Goal: Task Accomplishment & Management: Use online tool/utility

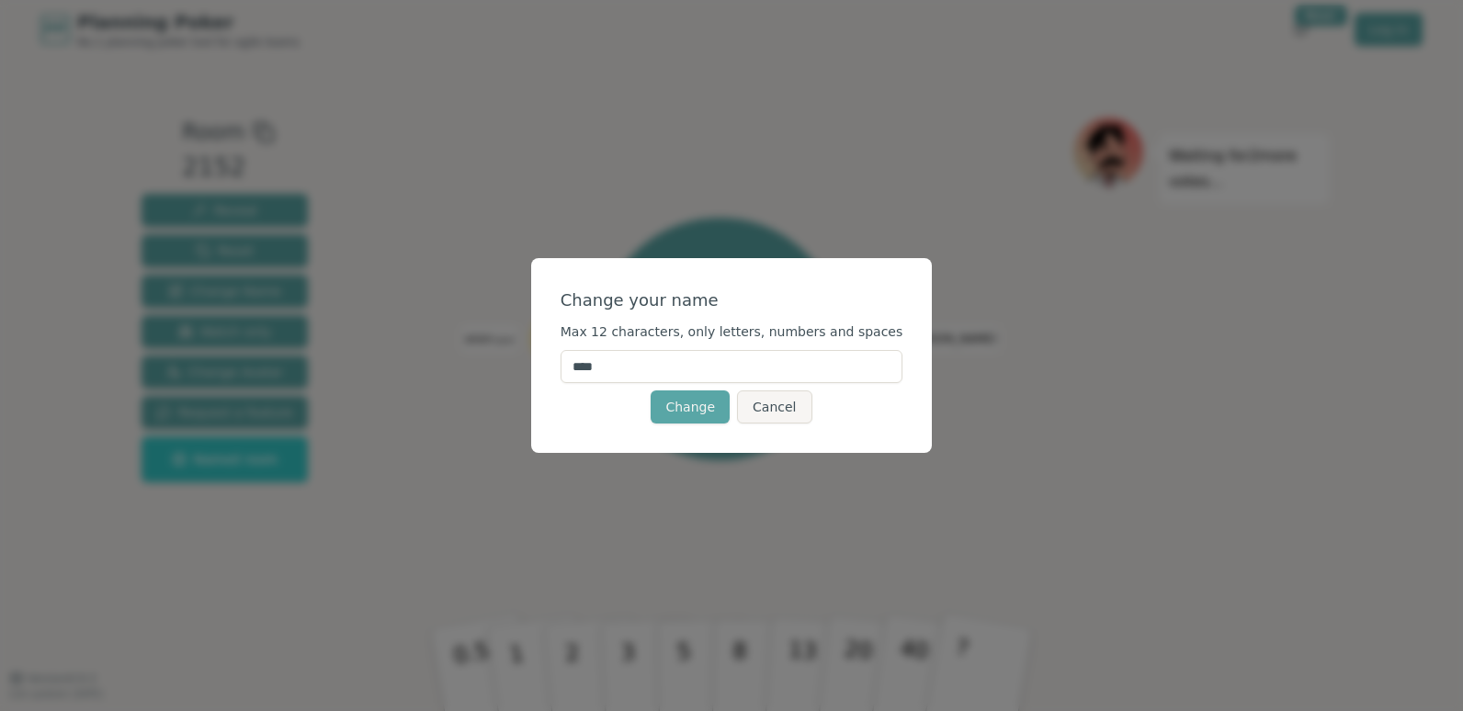
drag, startPoint x: 635, startPoint y: 365, endPoint x: 526, endPoint y: 347, distance: 110.7
click at [526, 347] on div "Change your name Max 12 characters, only letters, numbers and spaces **** Chang…" at bounding box center [731, 355] width 1463 height 711
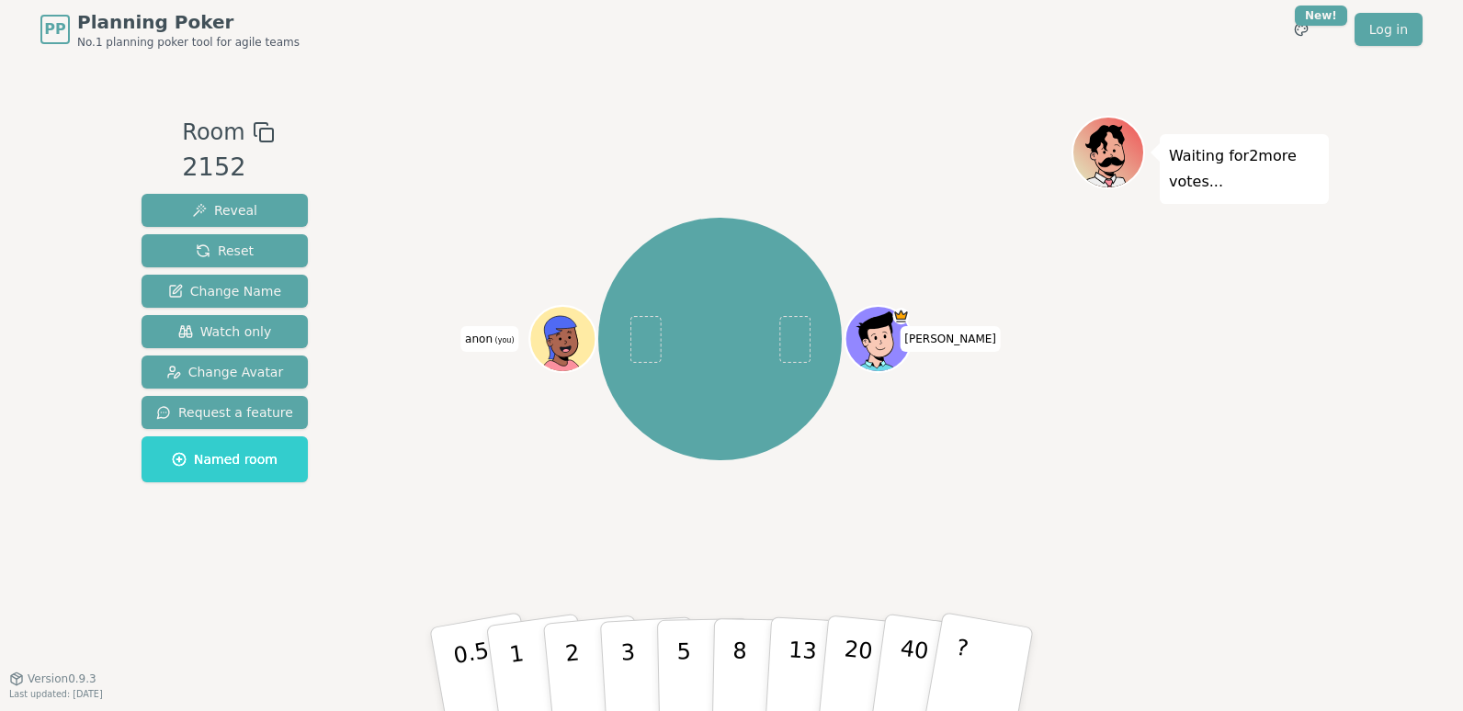
click at [483, 334] on span "anon (you)" at bounding box center [489, 339] width 58 height 26
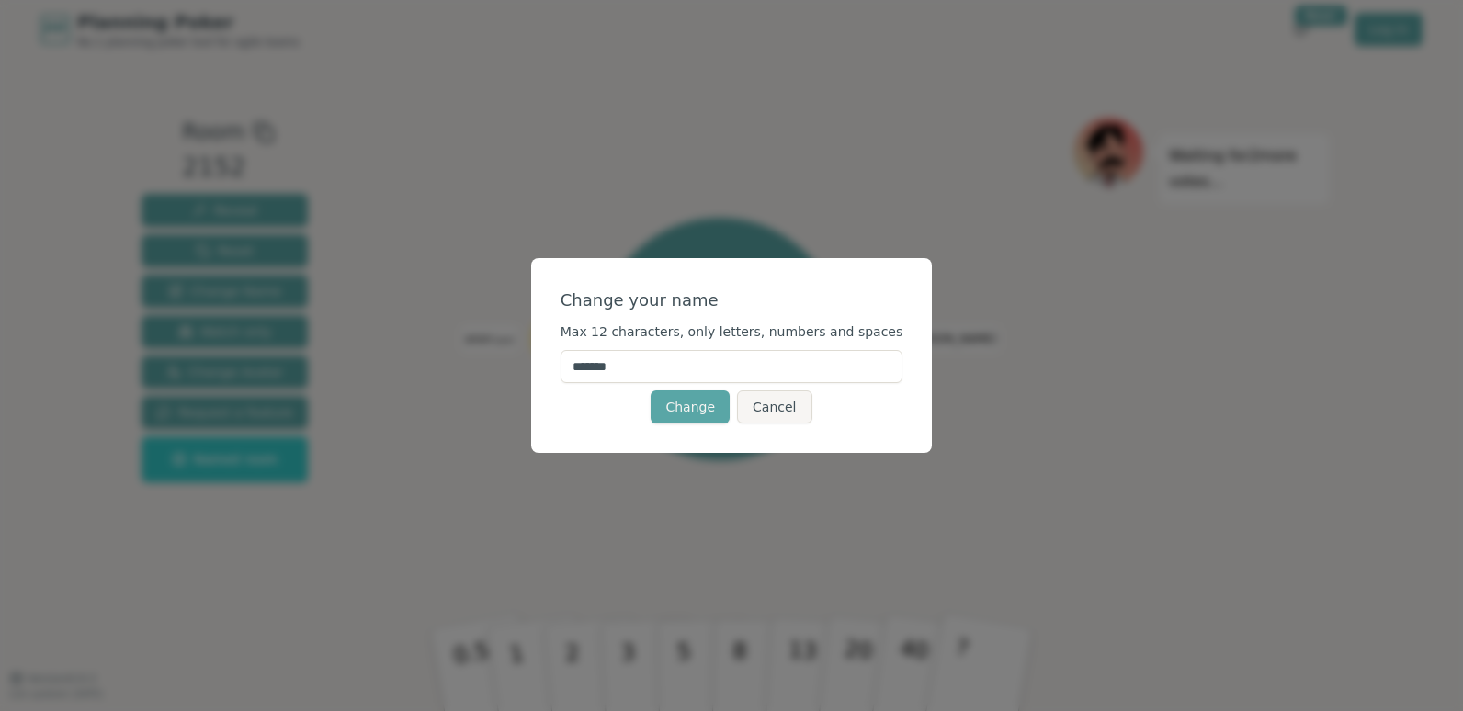
type input "******"
click button "Change" at bounding box center [690, 406] width 79 height 33
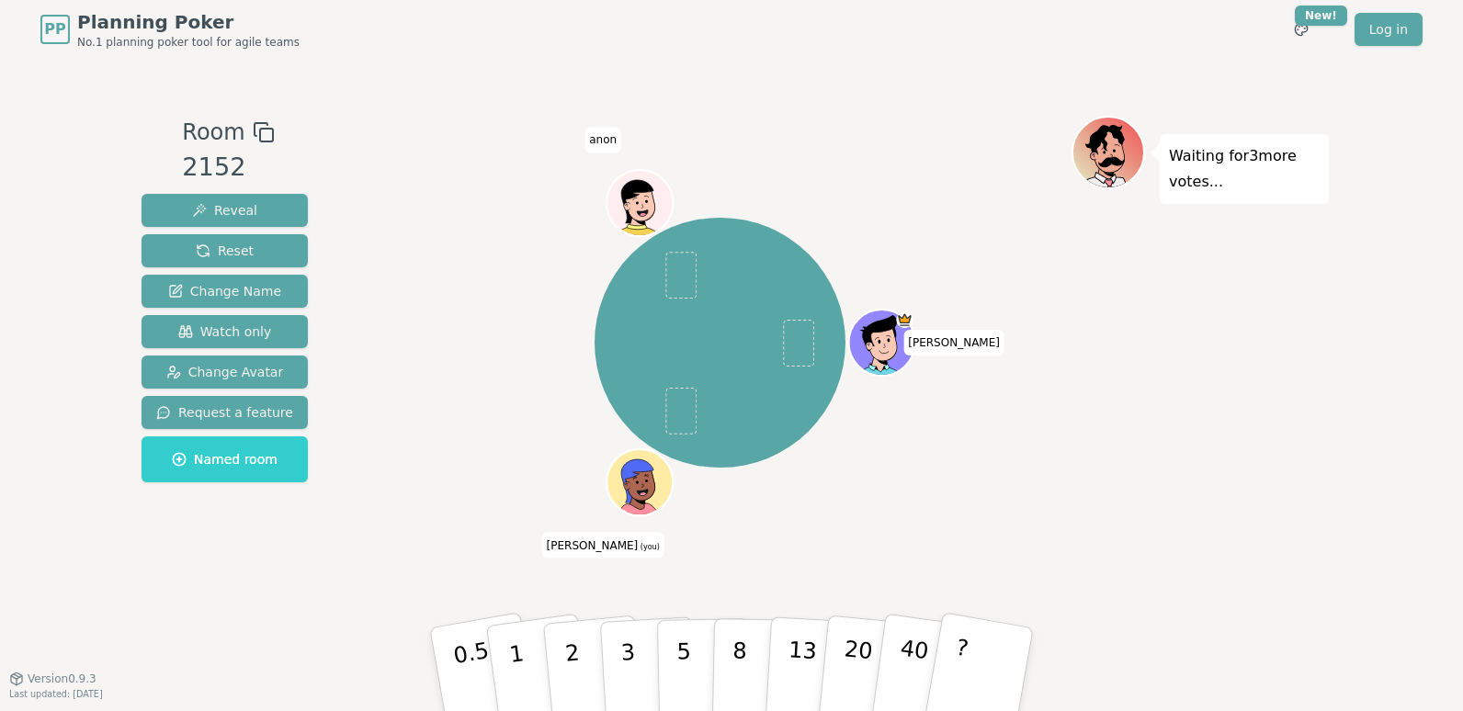
click at [536, 342] on div "[PERSON_NAME] [PERSON_NAME] (you) anon" at bounding box center [719, 343] width 703 height 388
click at [625, 470] on icon at bounding box center [636, 480] width 32 height 43
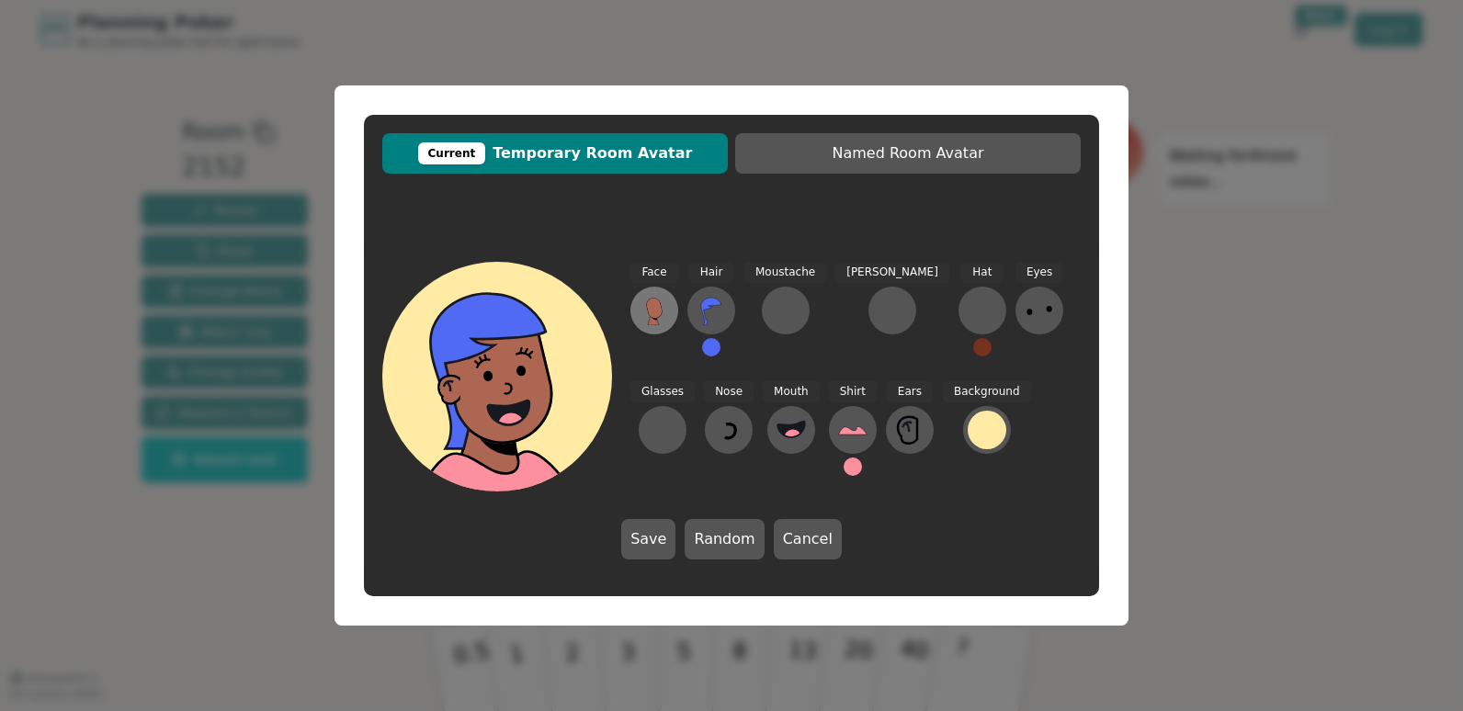
click at [649, 315] on icon at bounding box center [654, 308] width 17 height 21
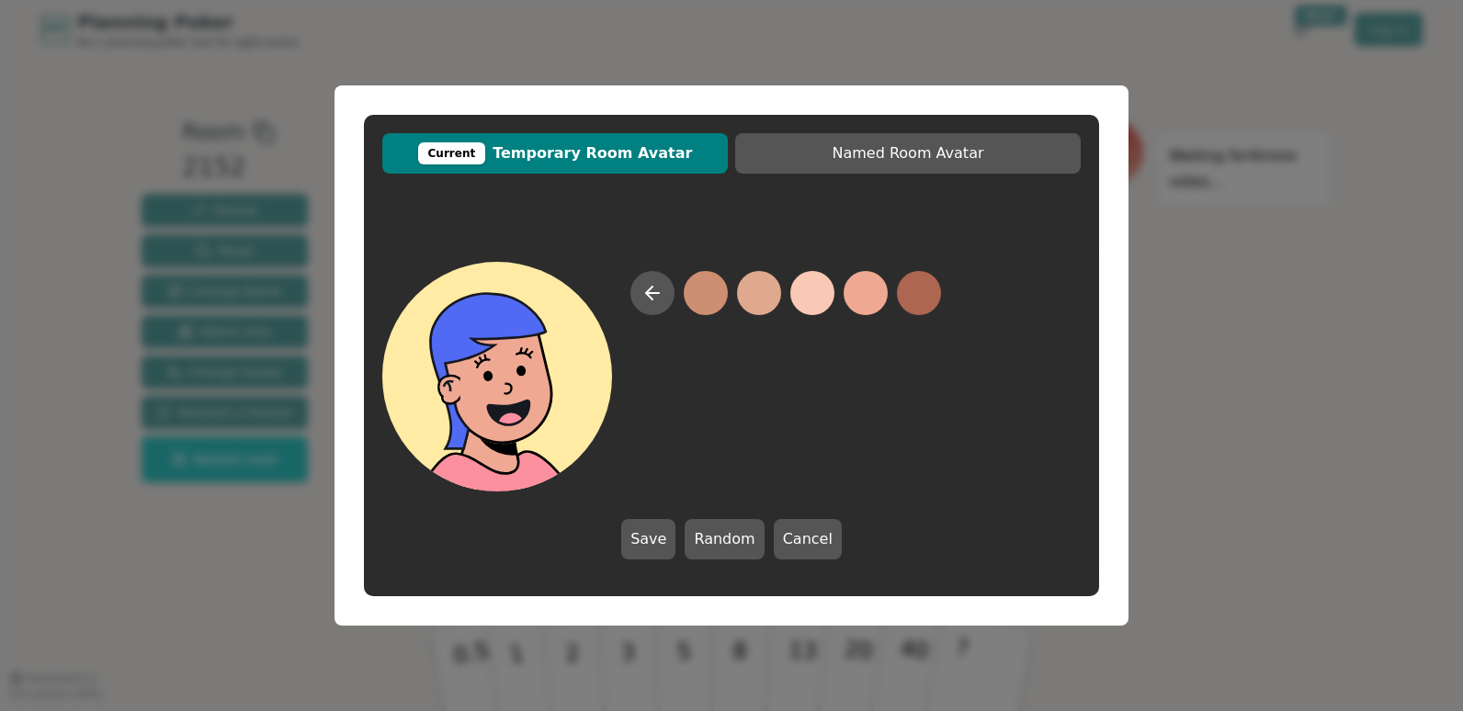
click at [865, 289] on button at bounding box center [865, 293] width 44 height 44
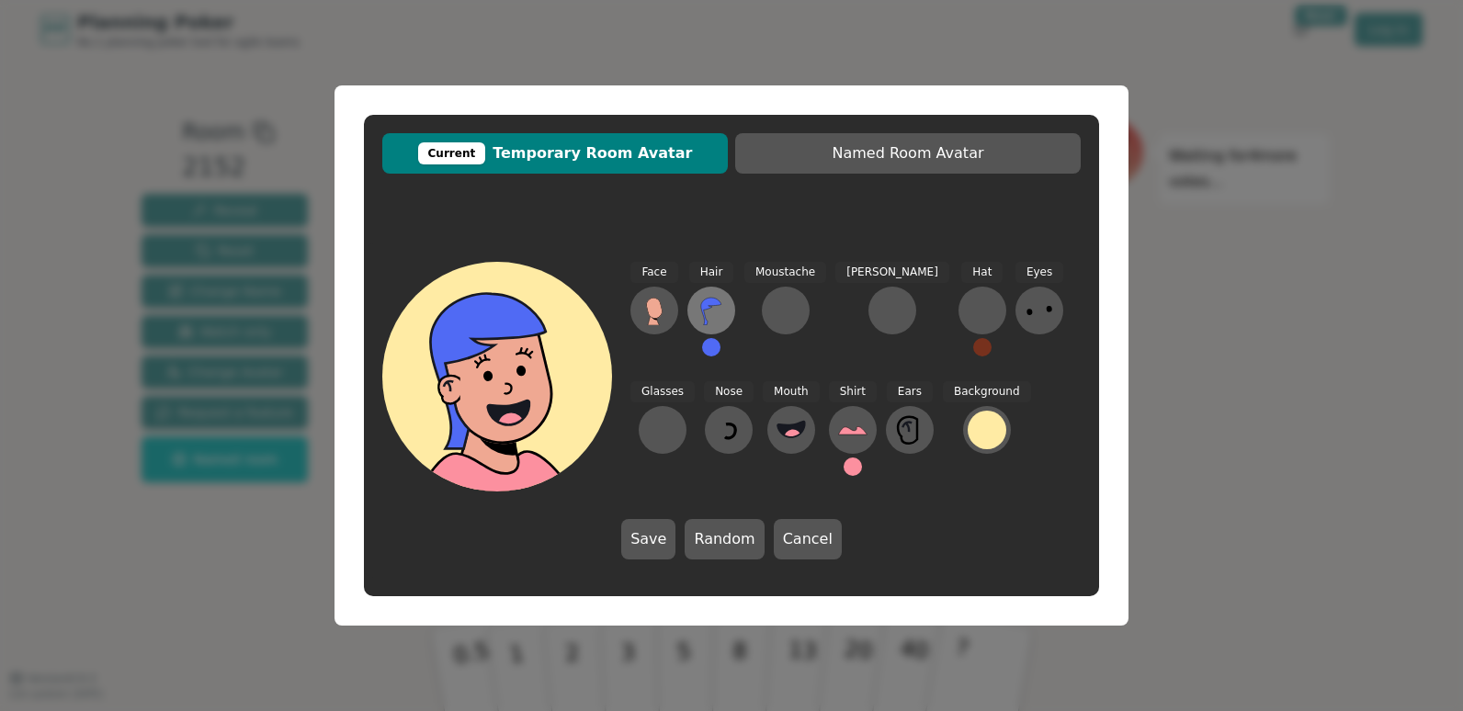
click at [712, 318] on icon at bounding box center [710, 310] width 29 height 29
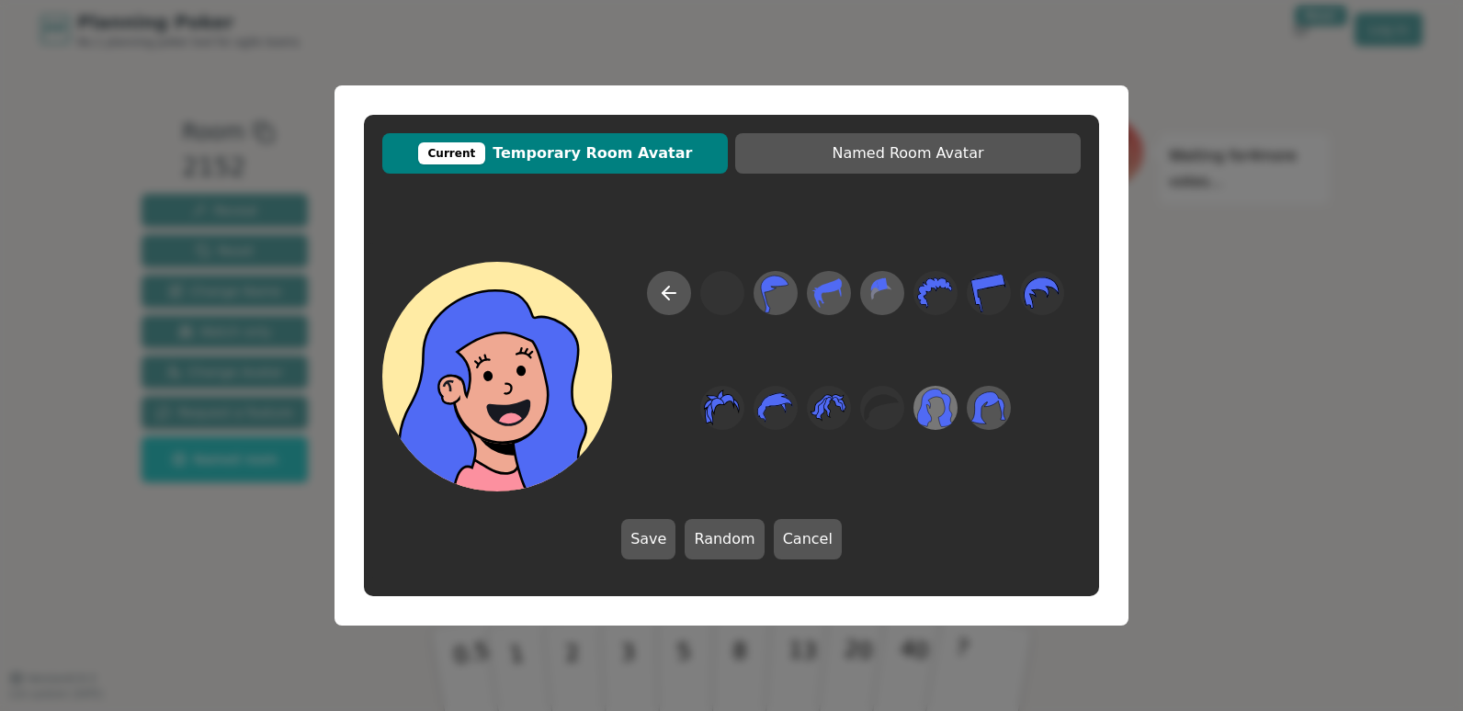
click at [956, 414] on div at bounding box center [935, 408] width 51 height 59
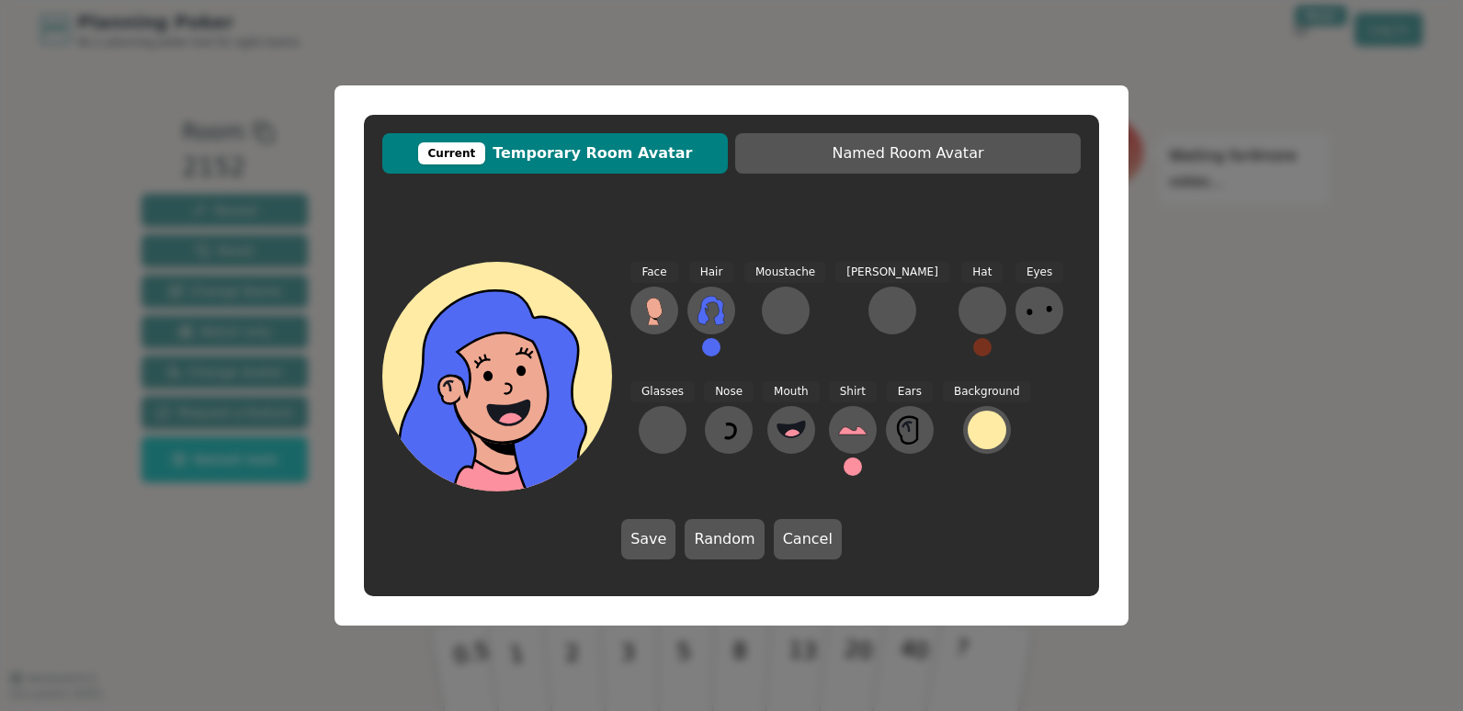
click at [715, 348] on button at bounding box center [711, 347] width 18 height 18
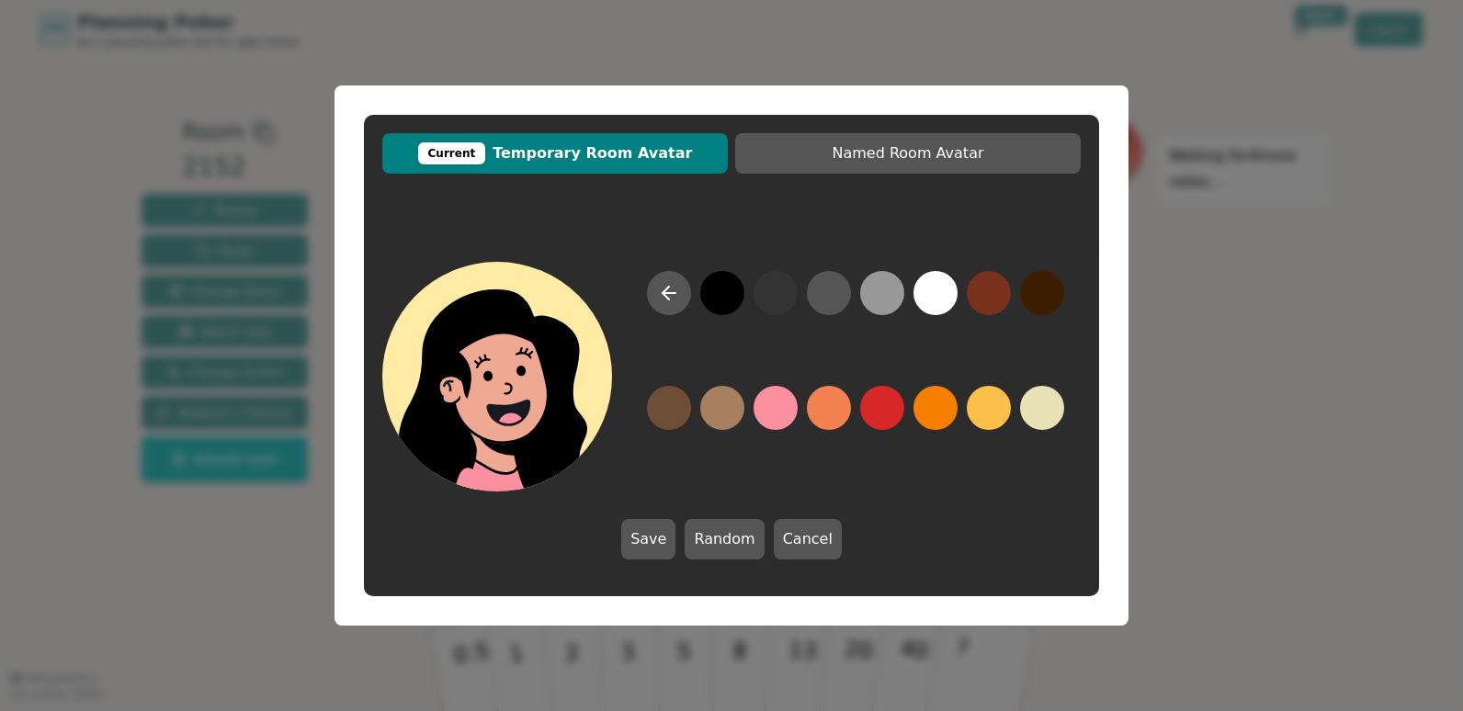
click at [741, 283] on button at bounding box center [722, 293] width 44 height 44
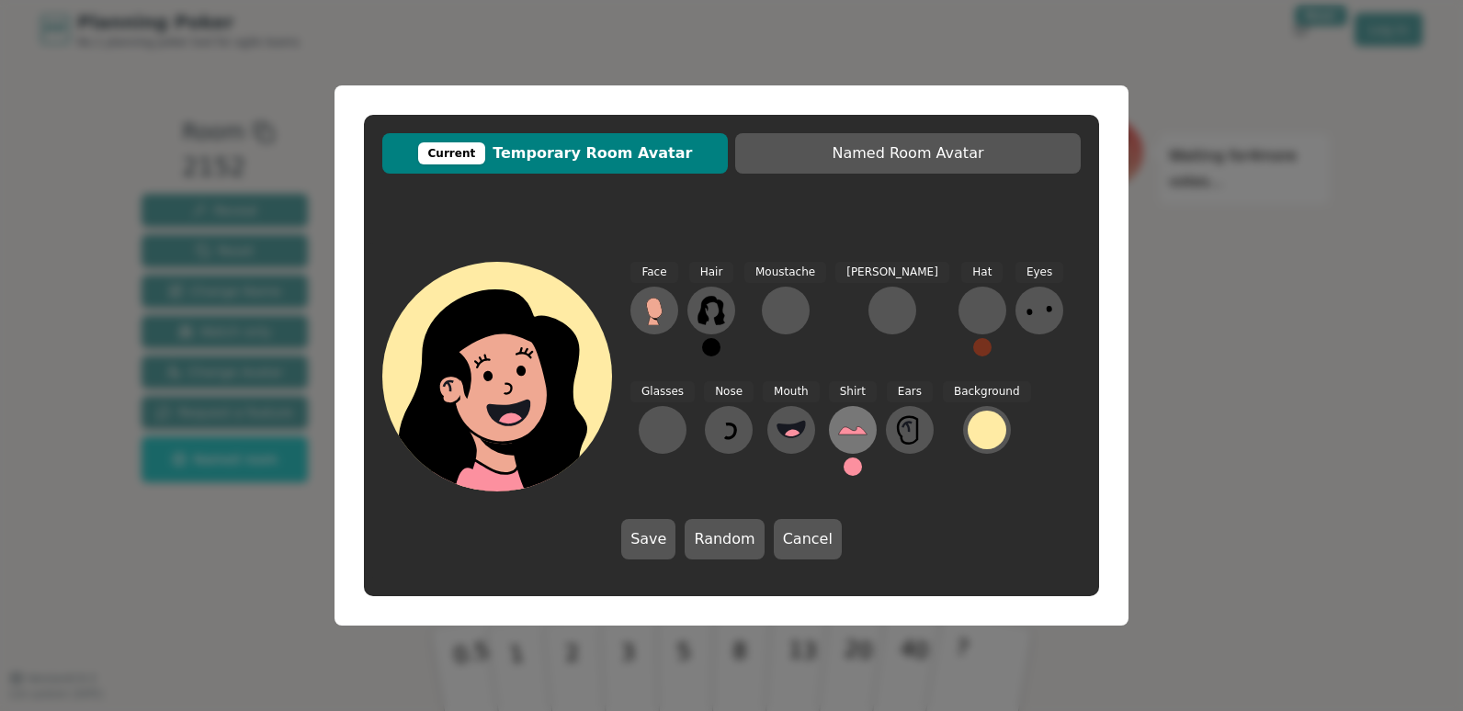
click at [838, 434] on icon at bounding box center [852, 430] width 28 height 8
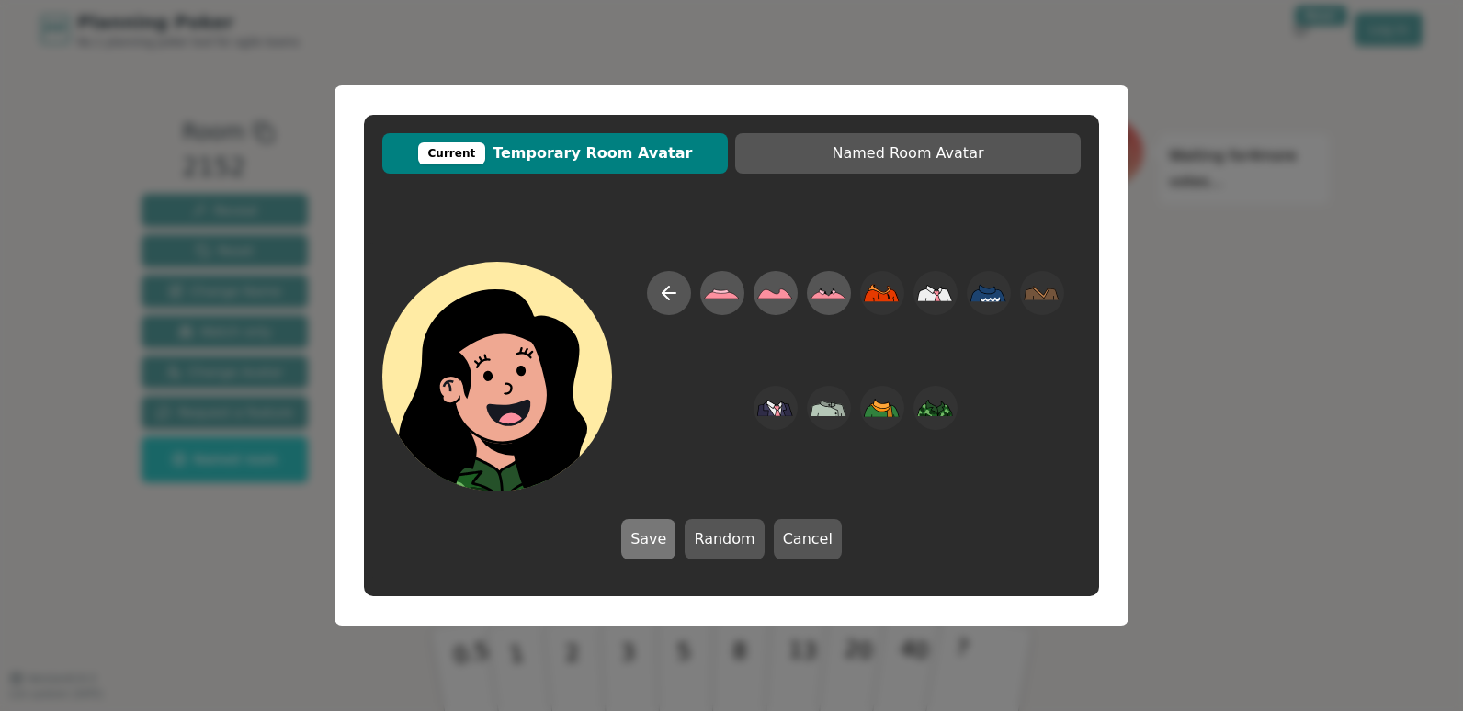
click at [661, 538] on button "Save" at bounding box center [648, 539] width 54 height 40
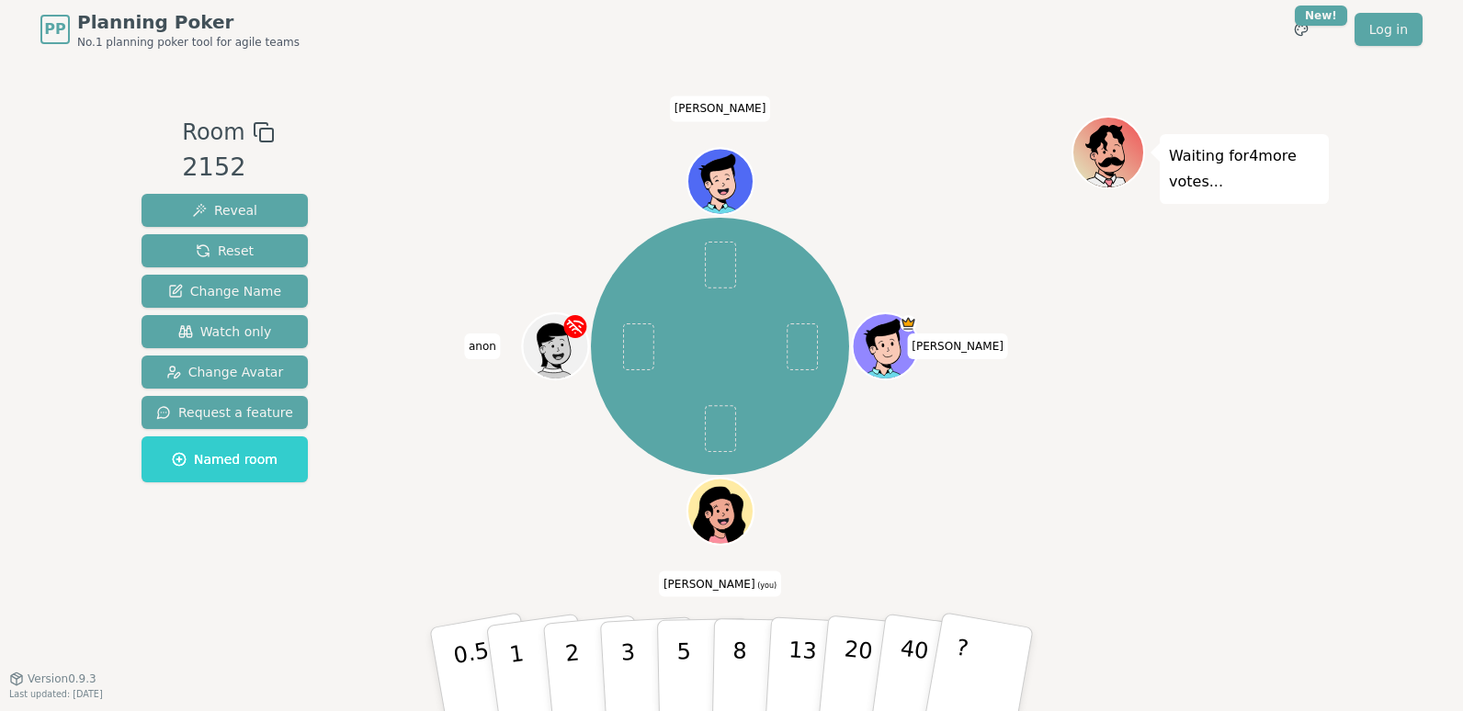
click at [726, 527] on div at bounding box center [722, 532] width 64 height 58
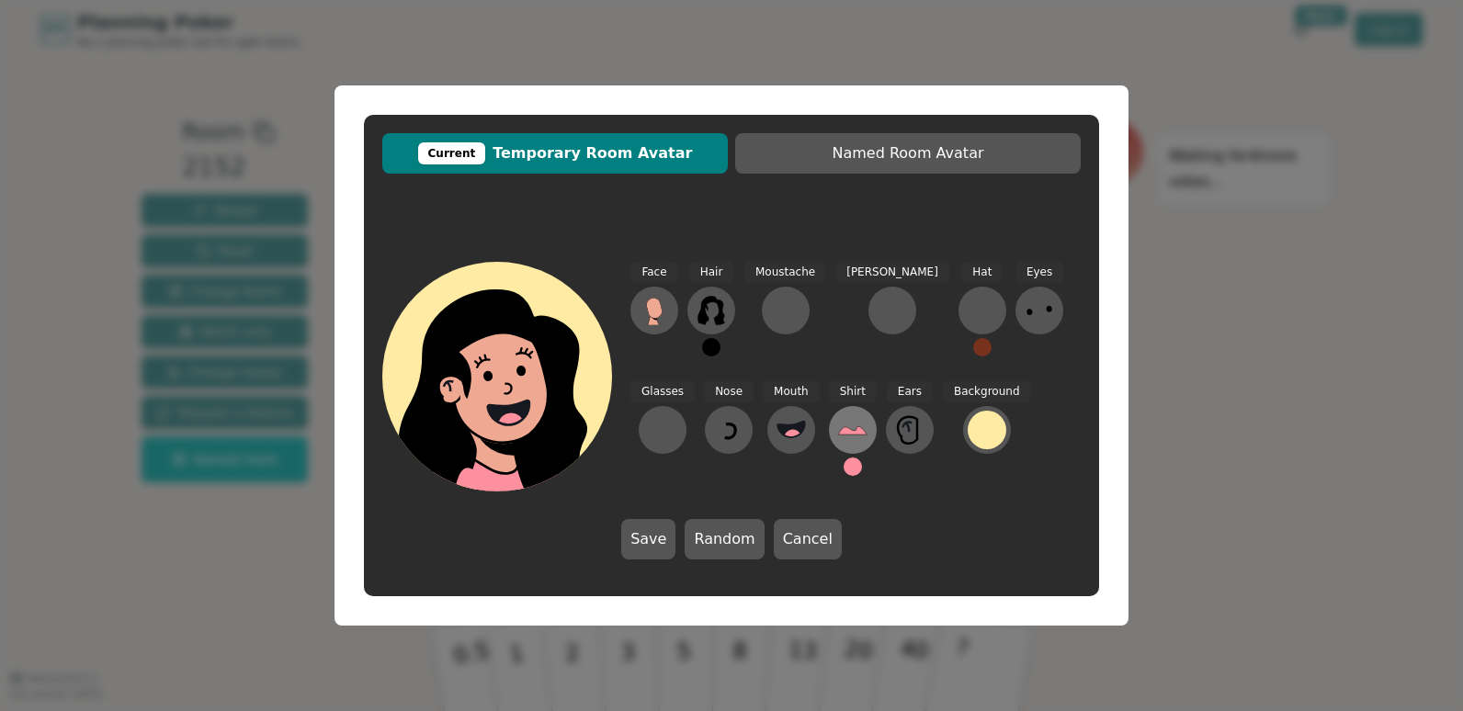
click at [838, 436] on icon at bounding box center [852, 429] width 29 height 29
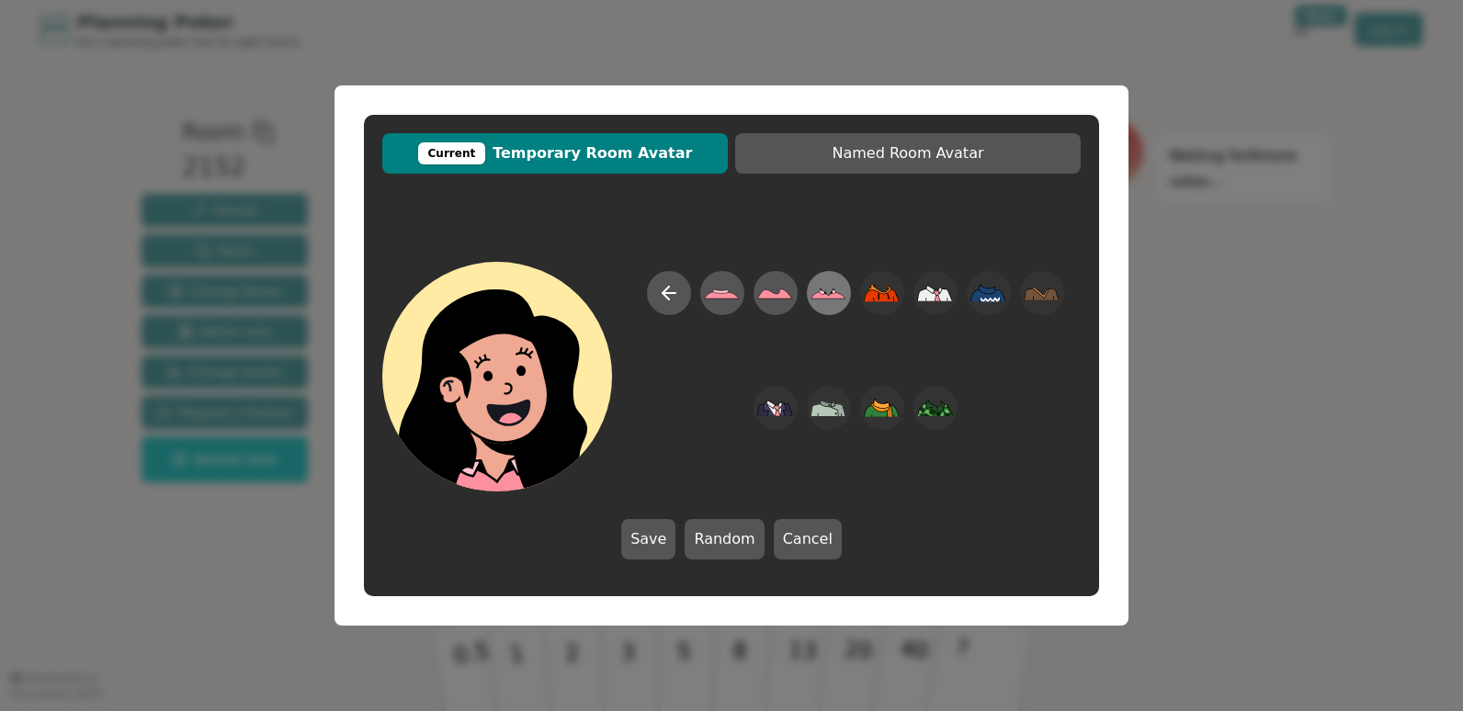
click at [823, 301] on icon at bounding box center [828, 293] width 36 height 41
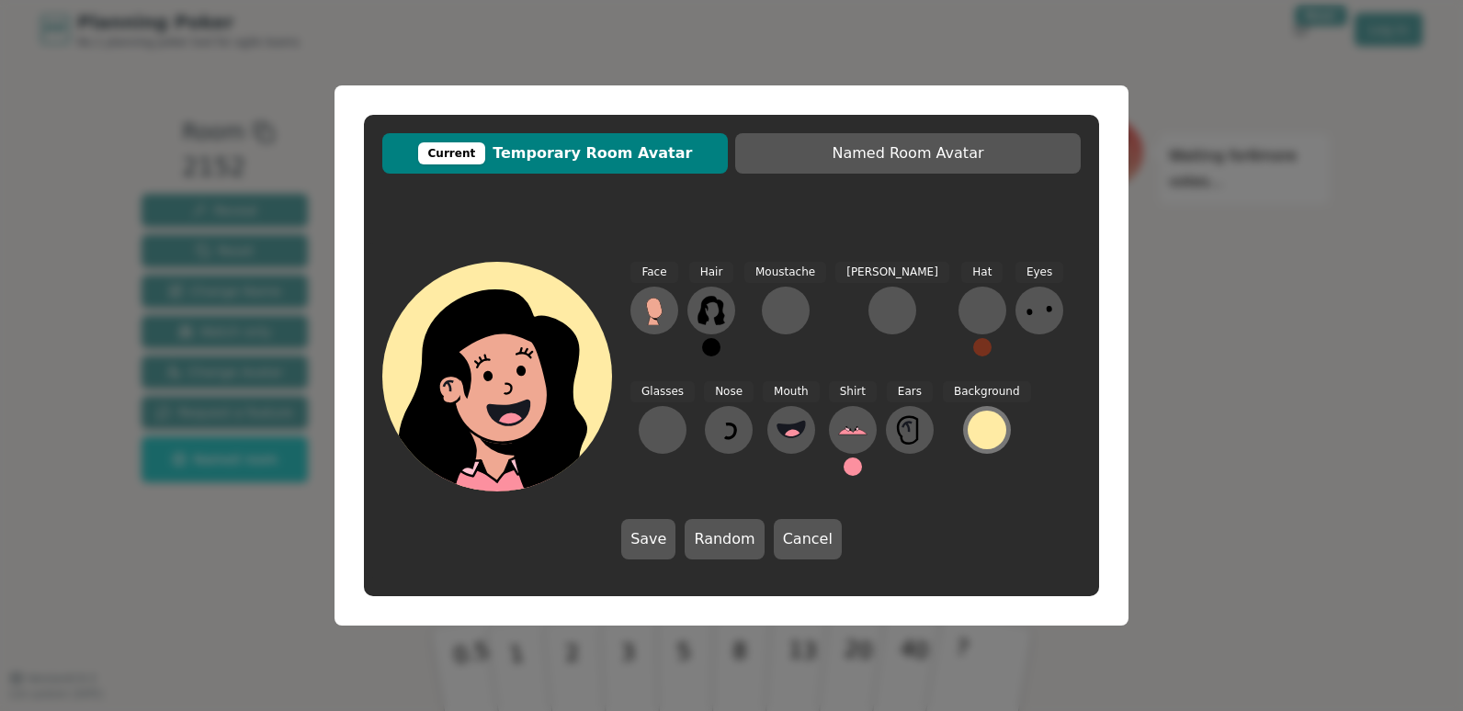
click at [967, 420] on div at bounding box center [986, 430] width 39 height 39
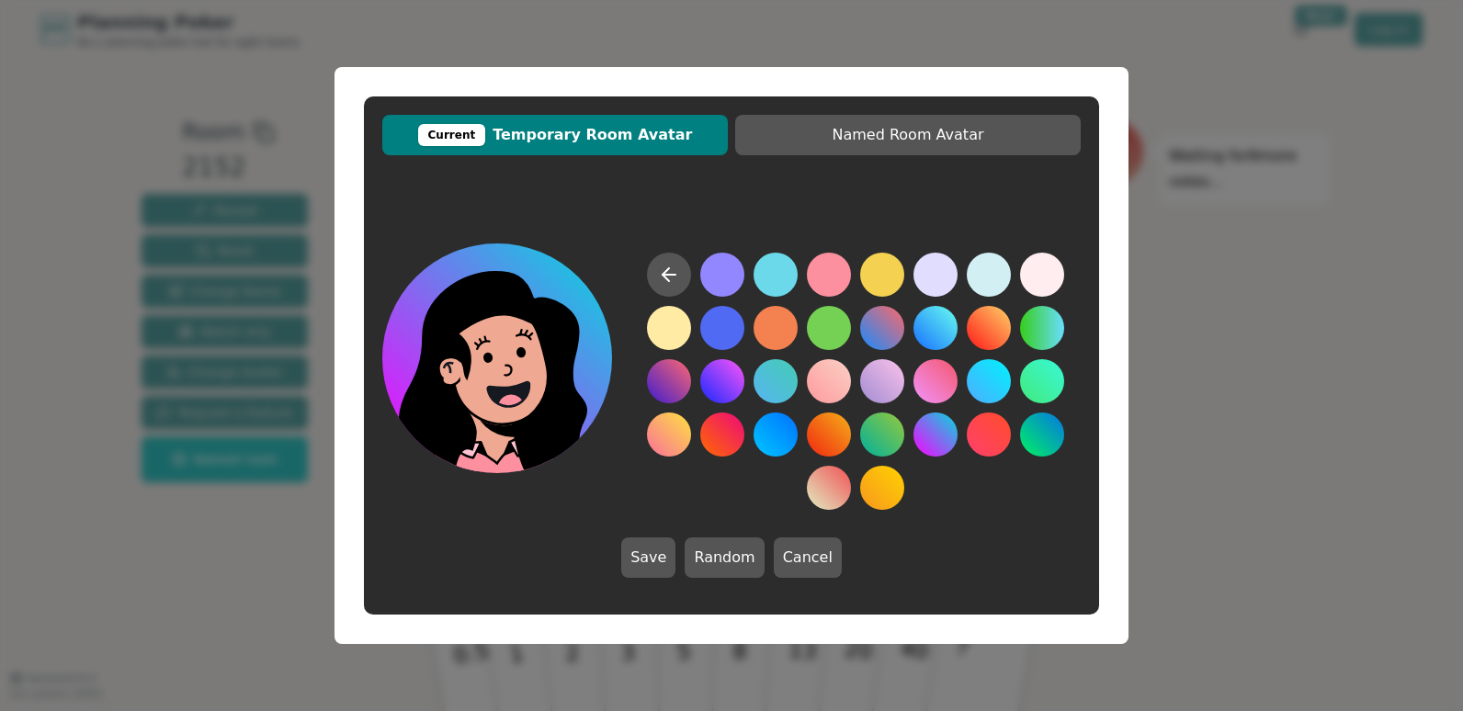
click at [928, 431] on button at bounding box center [935, 435] width 44 height 44
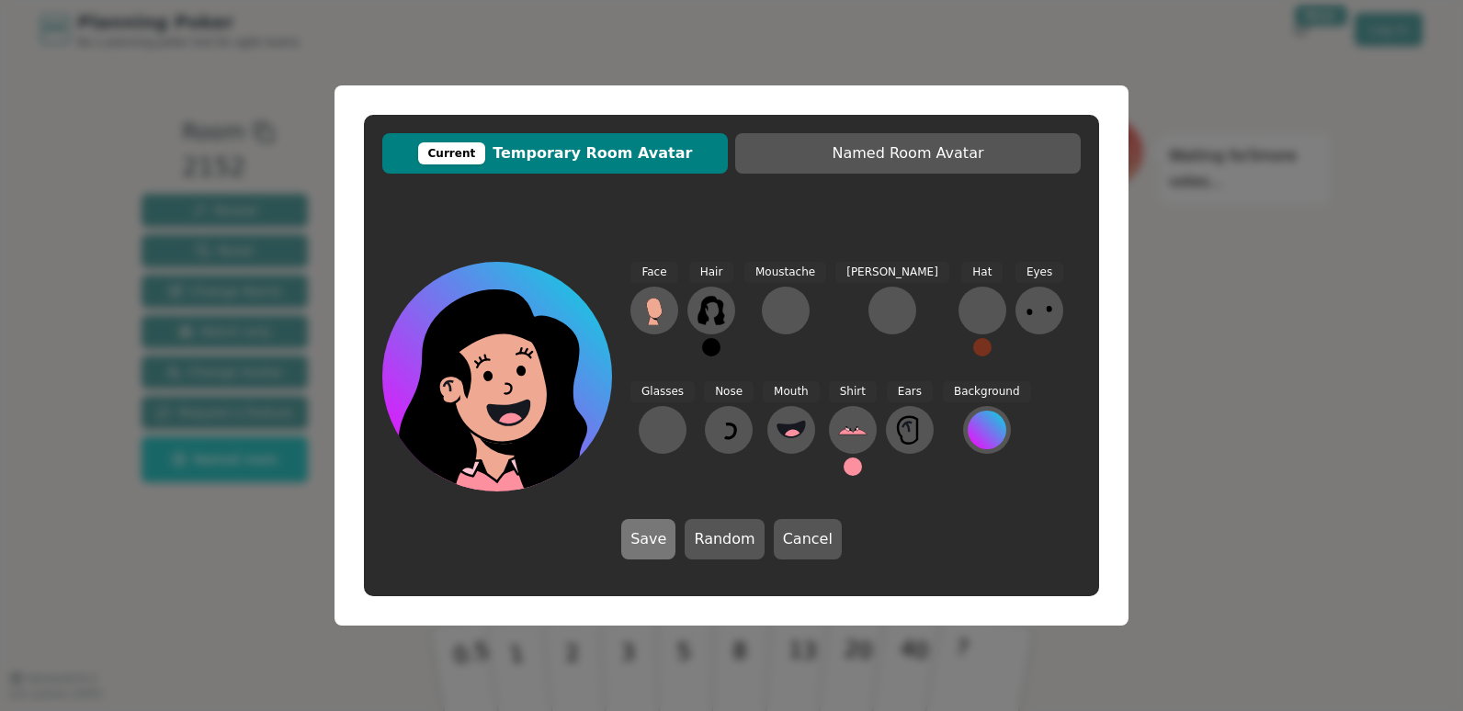
click at [654, 539] on button "Save" at bounding box center [648, 539] width 54 height 40
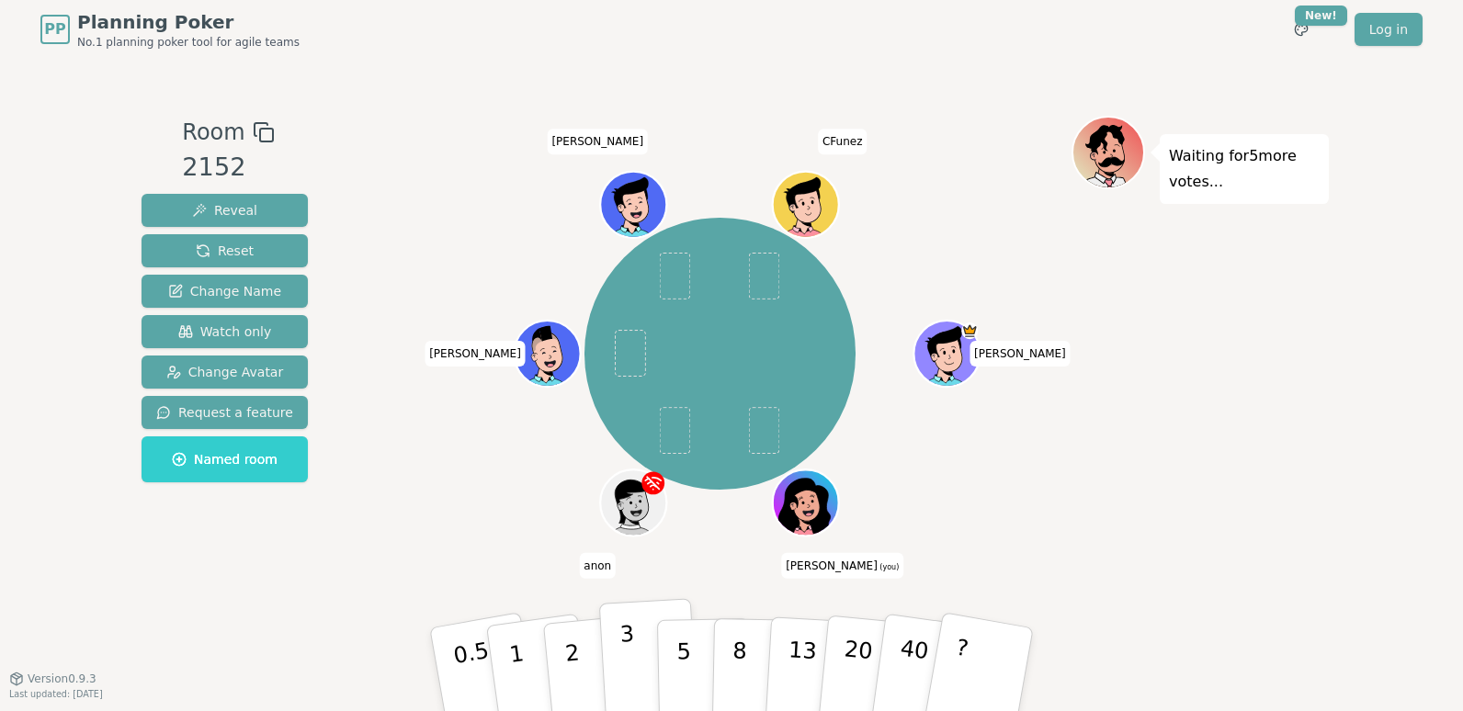
click at [645, 654] on button "3" at bounding box center [649, 669] width 100 height 143
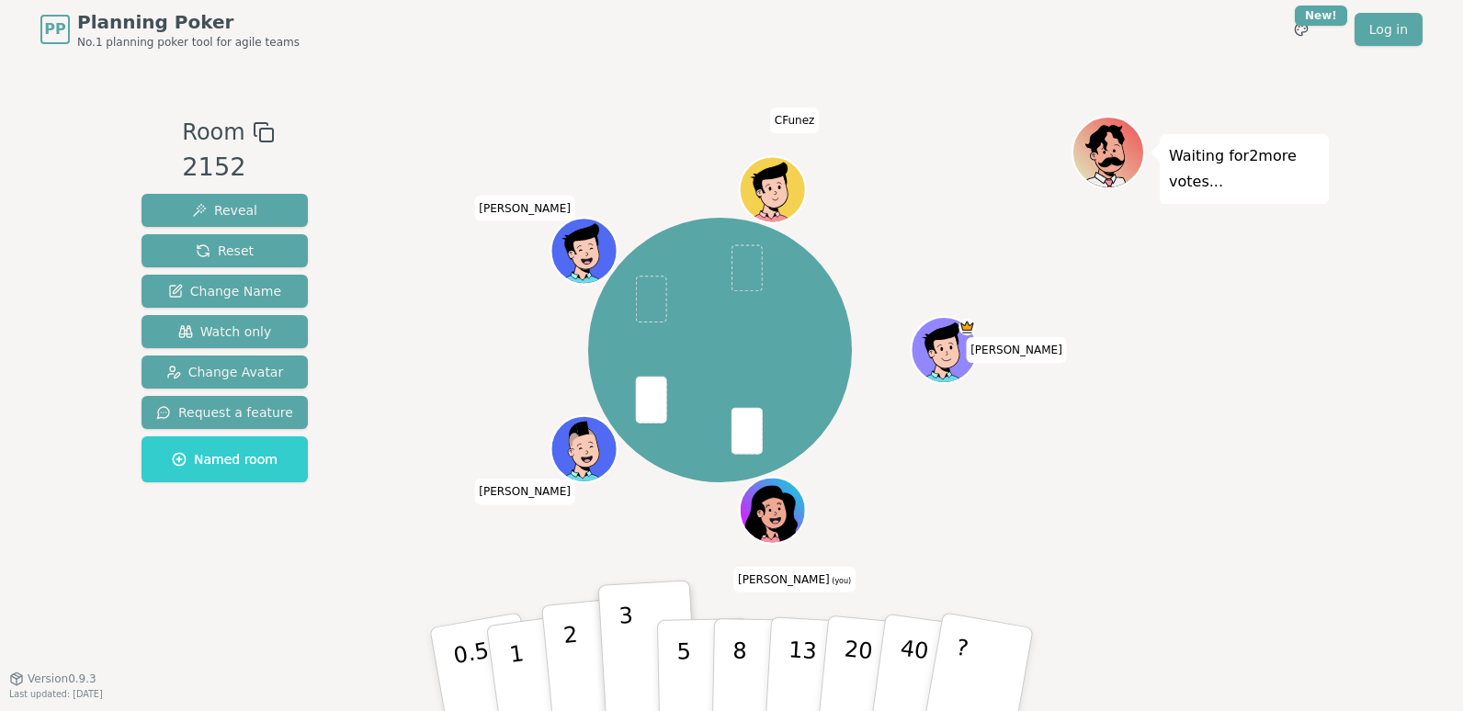
click at [594, 655] on button "2" at bounding box center [593, 670] width 105 height 146
click at [786, 664] on button "13" at bounding box center [814, 669] width 100 height 143
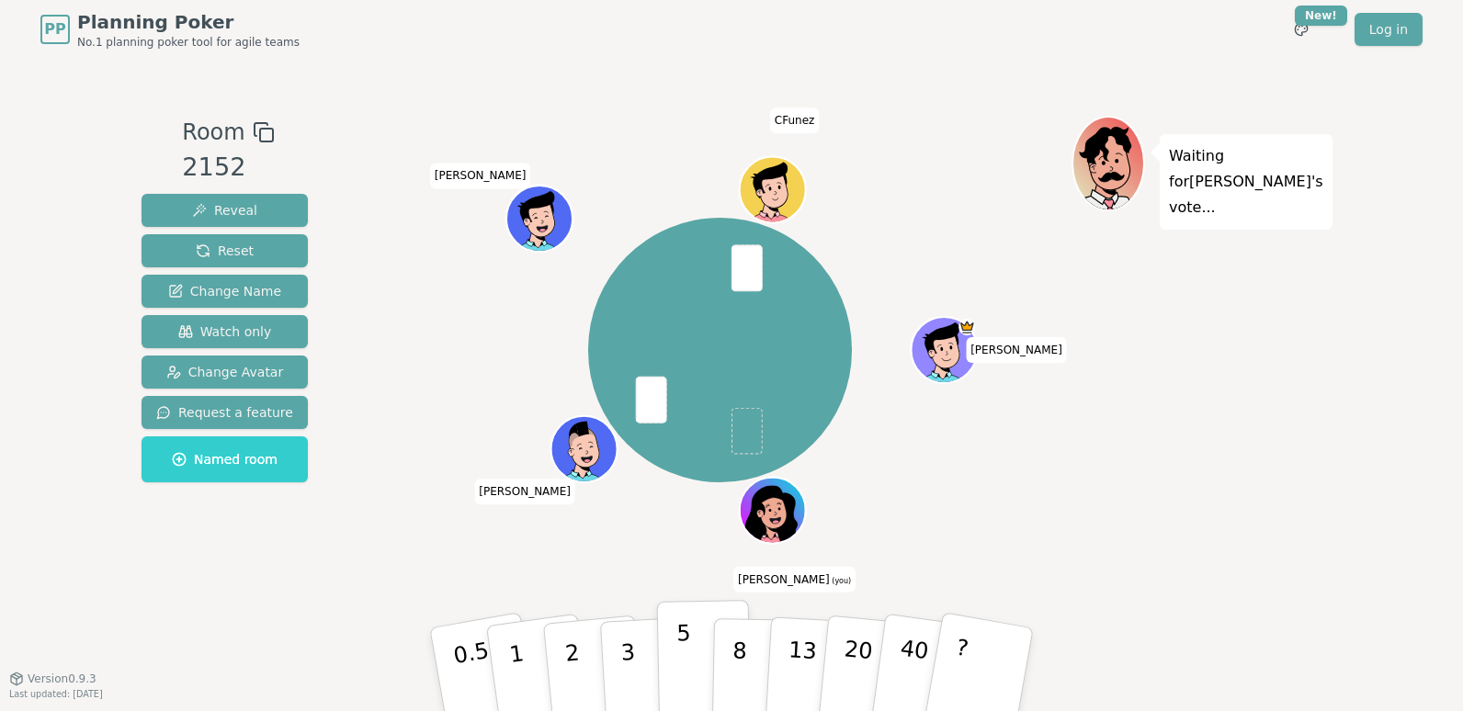
click at [688, 649] on button "5" at bounding box center [704, 670] width 95 height 140
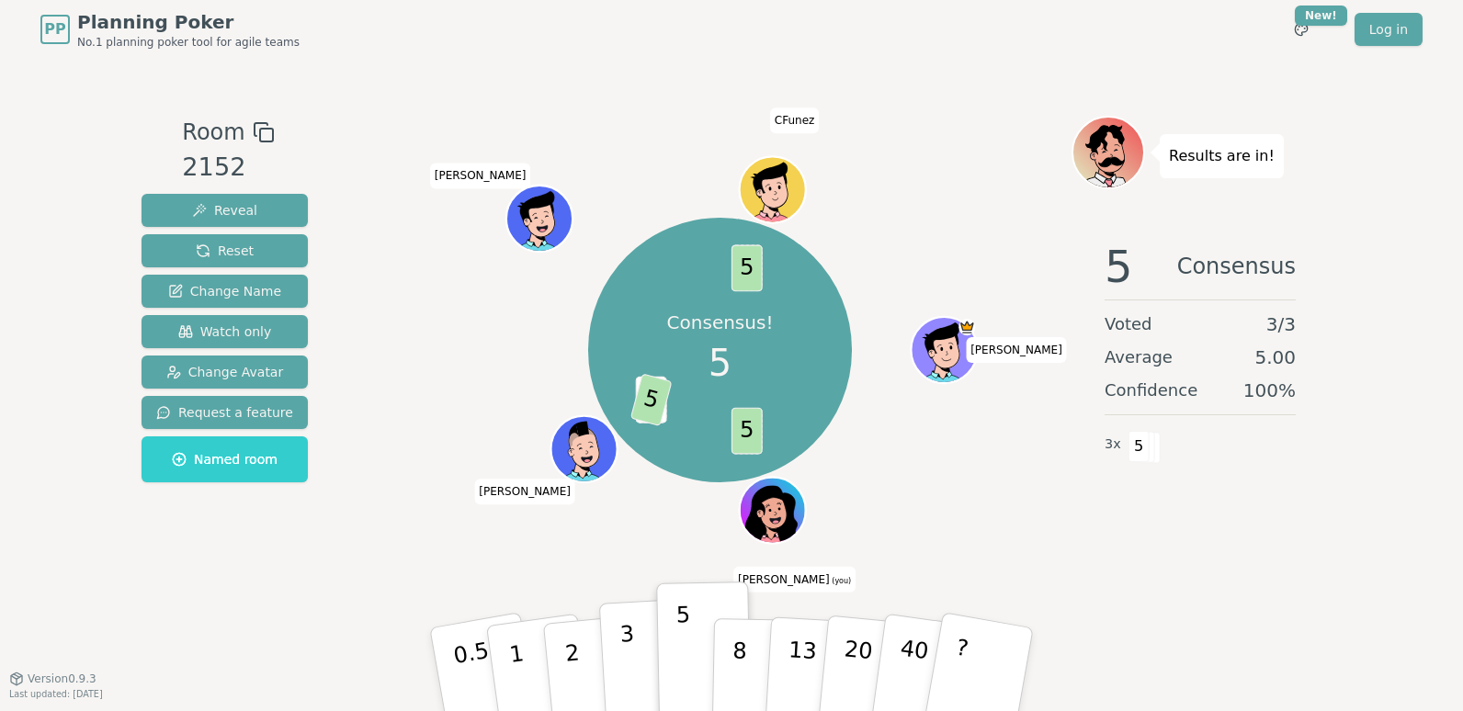
click at [615, 648] on button "3" at bounding box center [649, 669] width 100 height 143
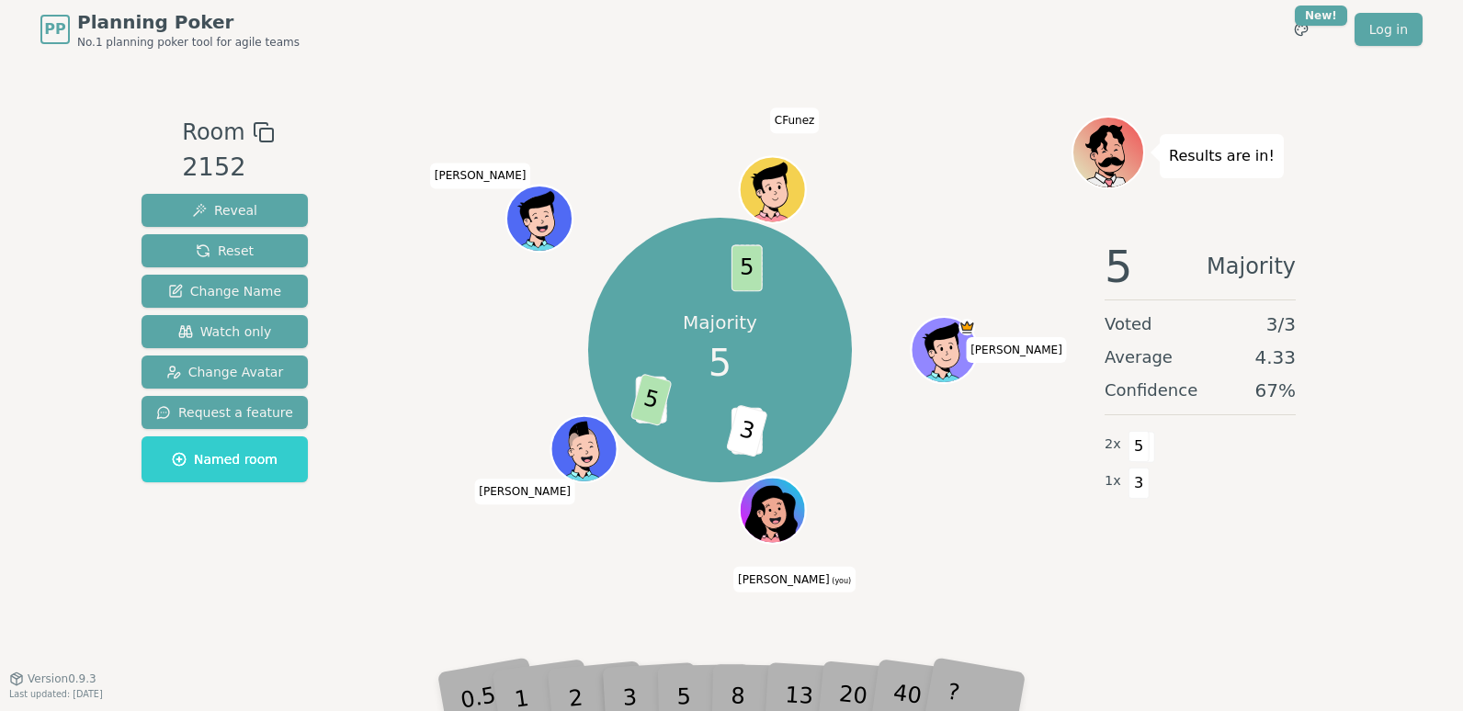
click at [645, 690] on div "3" at bounding box center [648, 669] width 59 height 67
drag, startPoint x: 710, startPoint y: 687, endPoint x: 728, endPoint y: 687, distance: 17.5
click at [714, 687] on div "5" at bounding box center [703, 669] width 56 height 65
click at [730, 687] on div "8" at bounding box center [758, 669] width 56 height 65
click at [739, 685] on div "8" at bounding box center [758, 669] width 56 height 65
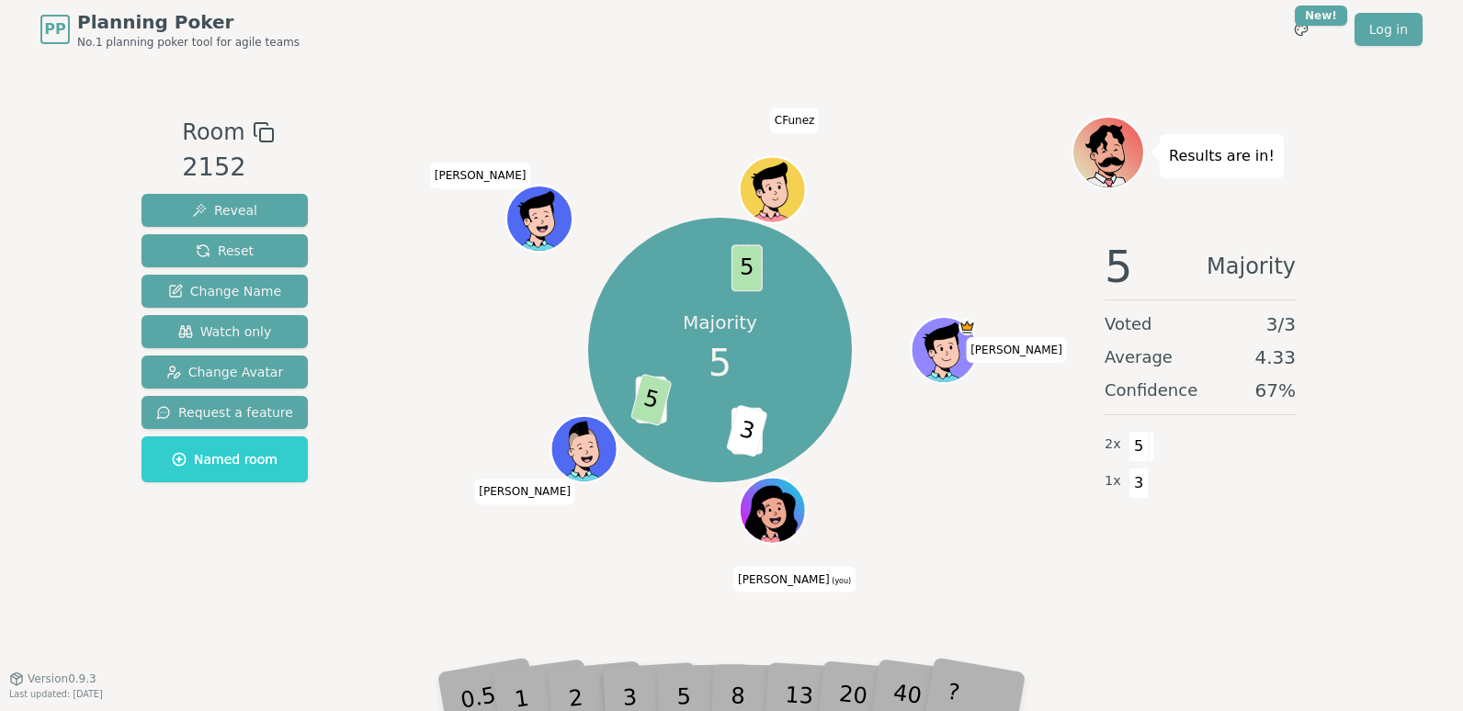
drag, startPoint x: 715, startPoint y: 695, endPoint x: 634, endPoint y: 696, distance: 80.9
click at [714, 695] on div "5" at bounding box center [703, 669] width 56 height 65
drag, startPoint x: 627, startPoint y: 696, endPoint x: 759, endPoint y: 466, distance: 265.1
click at [626, 693] on div "3" at bounding box center [648, 669] width 59 height 67
click at [736, 357] on div "Majority 5" at bounding box center [720, 350] width 138 height 138
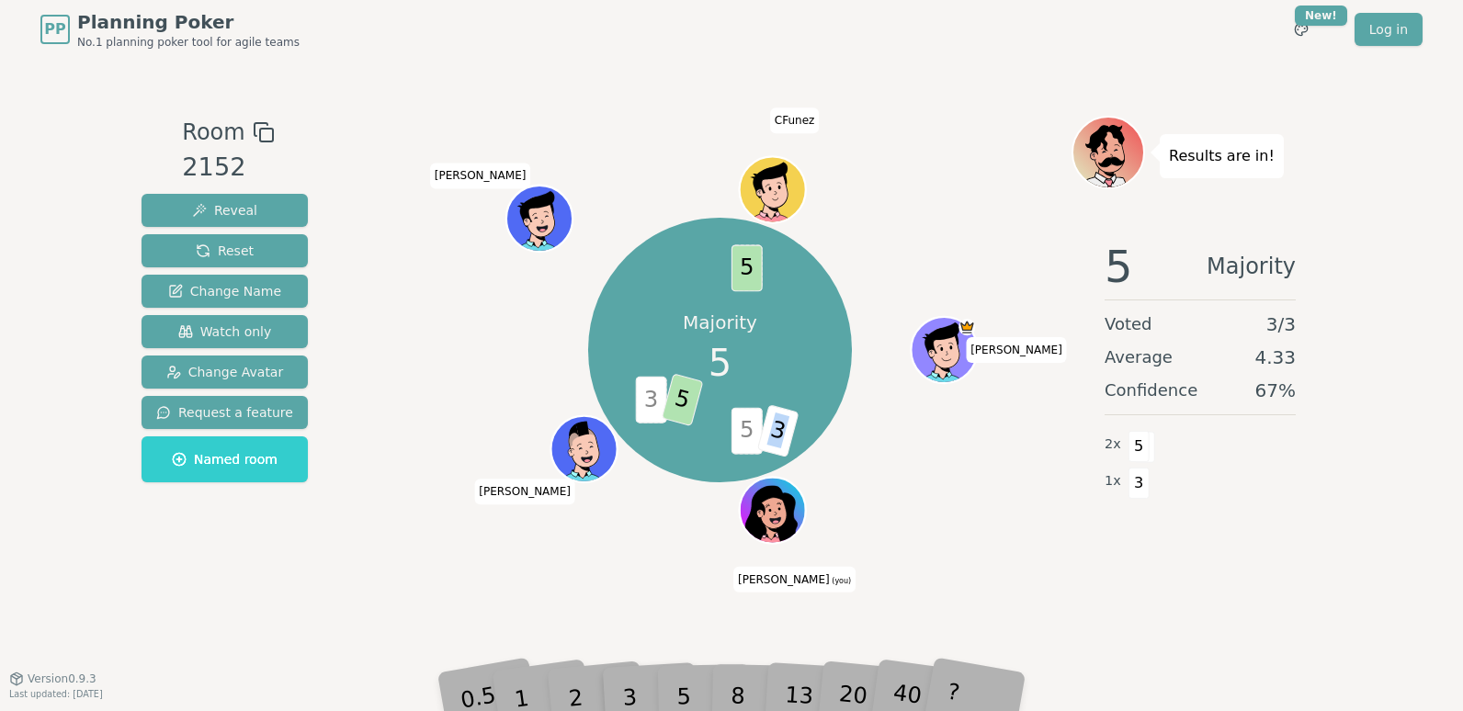
drag, startPoint x: 758, startPoint y: 445, endPoint x: 791, endPoint y: 432, distance: 35.5
click at [791, 432] on span "3" at bounding box center [777, 431] width 42 height 53
drag, startPoint x: 791, startPoint y: 432, endPoint x: 749, endPoint y: 444, distance: 43.9
click at [749, 443] on span "5" at bounding box center [745, 431] width 31 height 47
click at [736, 266] on span "5" at bounding box center [745, 268] width 31 height 47
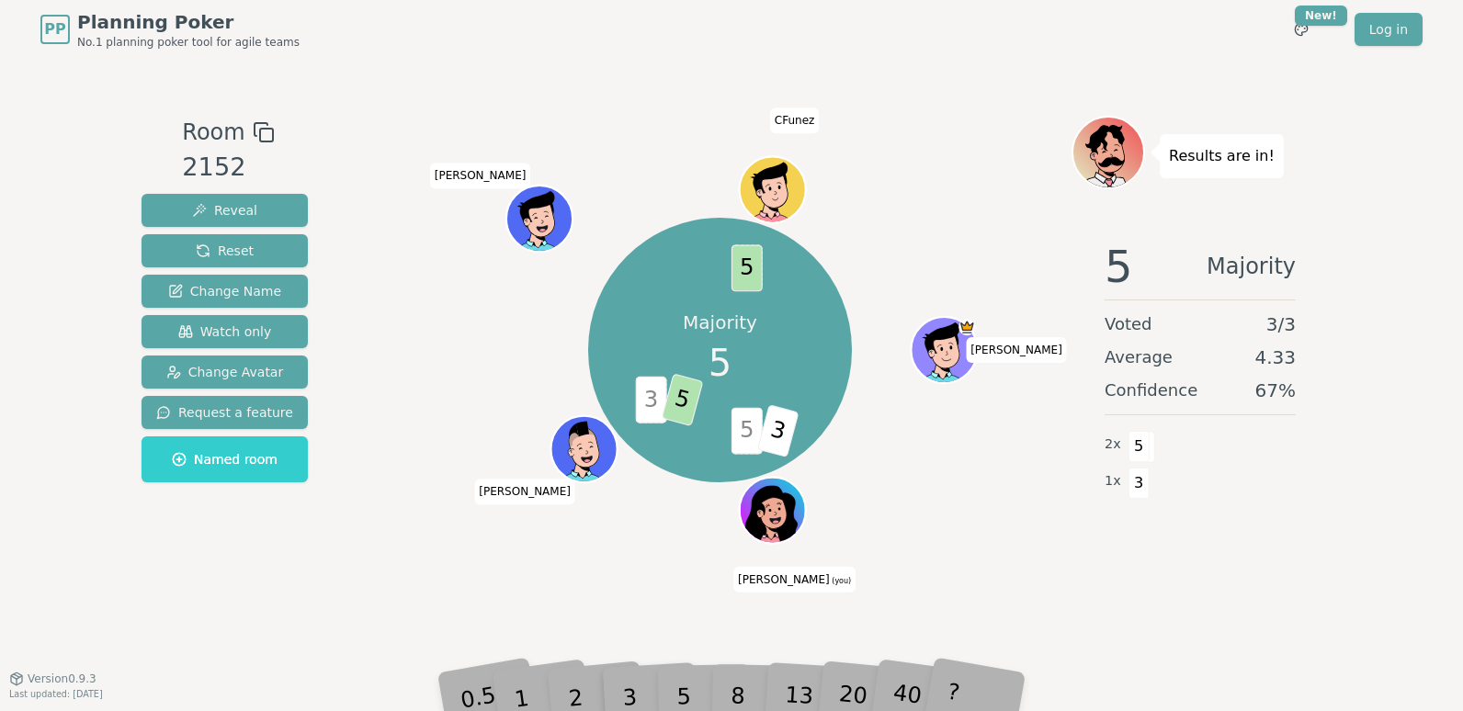
drag, startPoint x: 651, startPoint y: 412, endPoint x: 744, endPoint y: 439, distance: 96.8
click at [652, 412] on span "3" at bounding box center [650, 400] width 31 height 47
click at [691, 694] on div "5" at bounding box center [703, 669] width 56 height 65
